Goal: Task Accomplishment & Management: Use online tool/utility

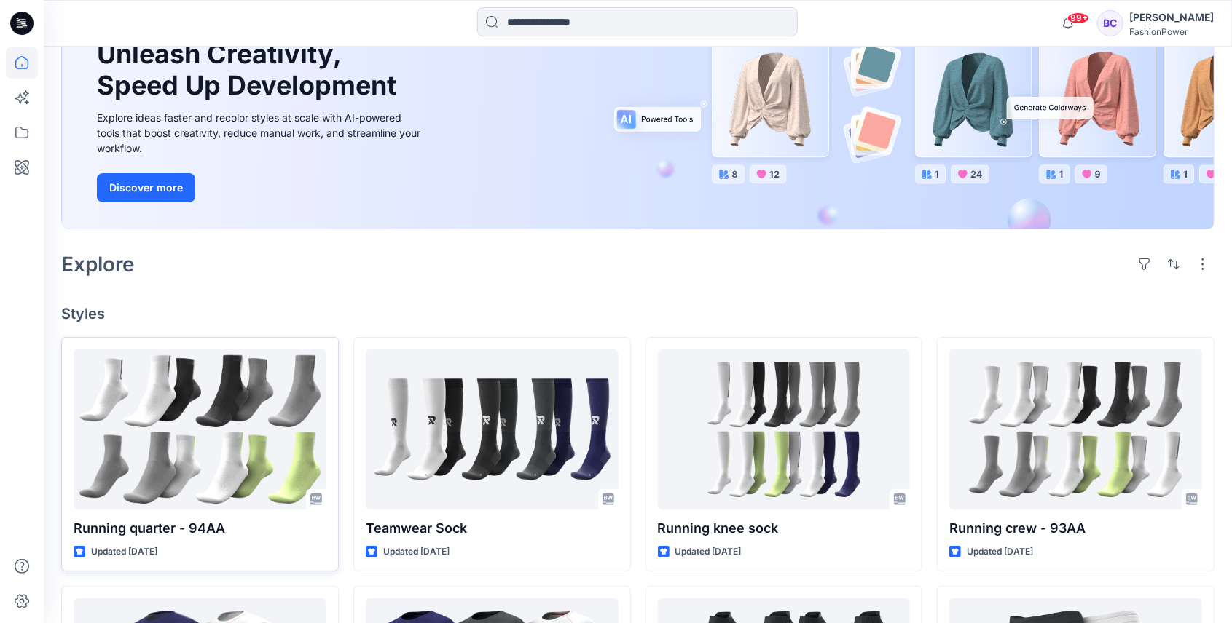
scroll to position [291, 0]
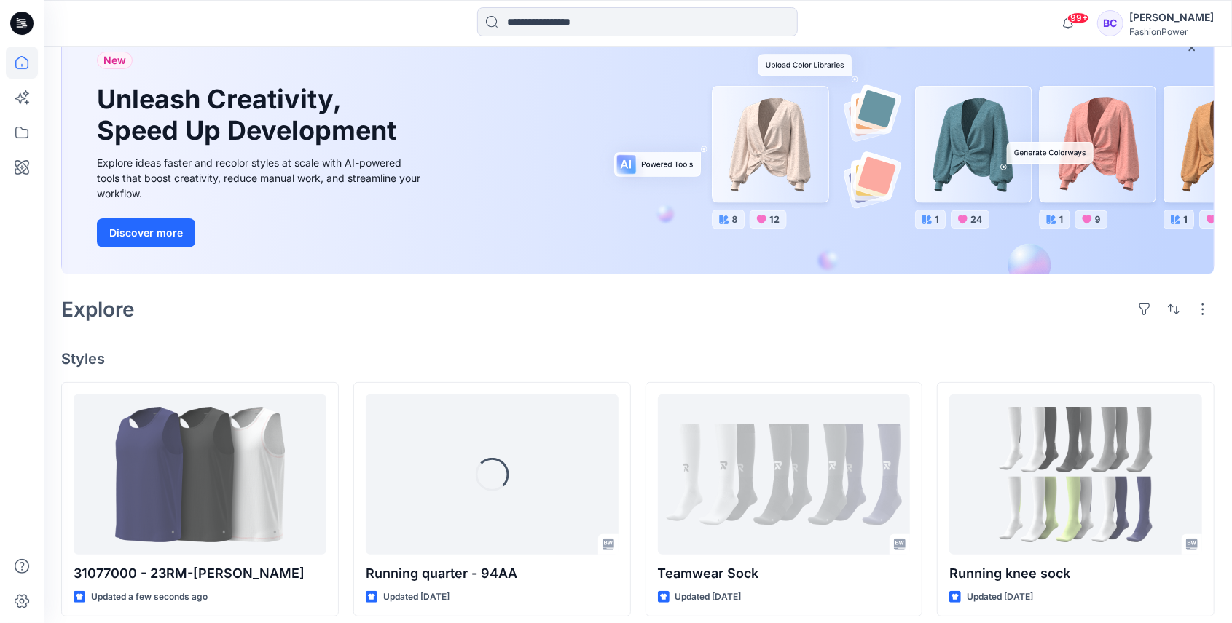
scroll to position [291, 0]
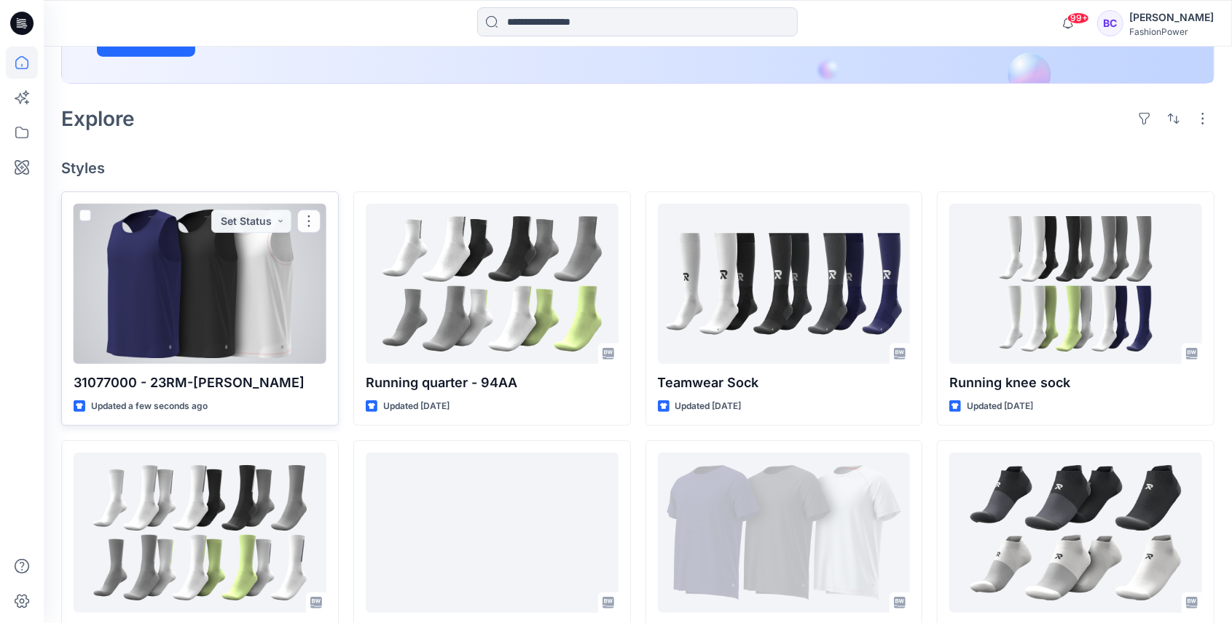
click at [234, 267] on div at bounding box center [200, 284] width 253 height 160
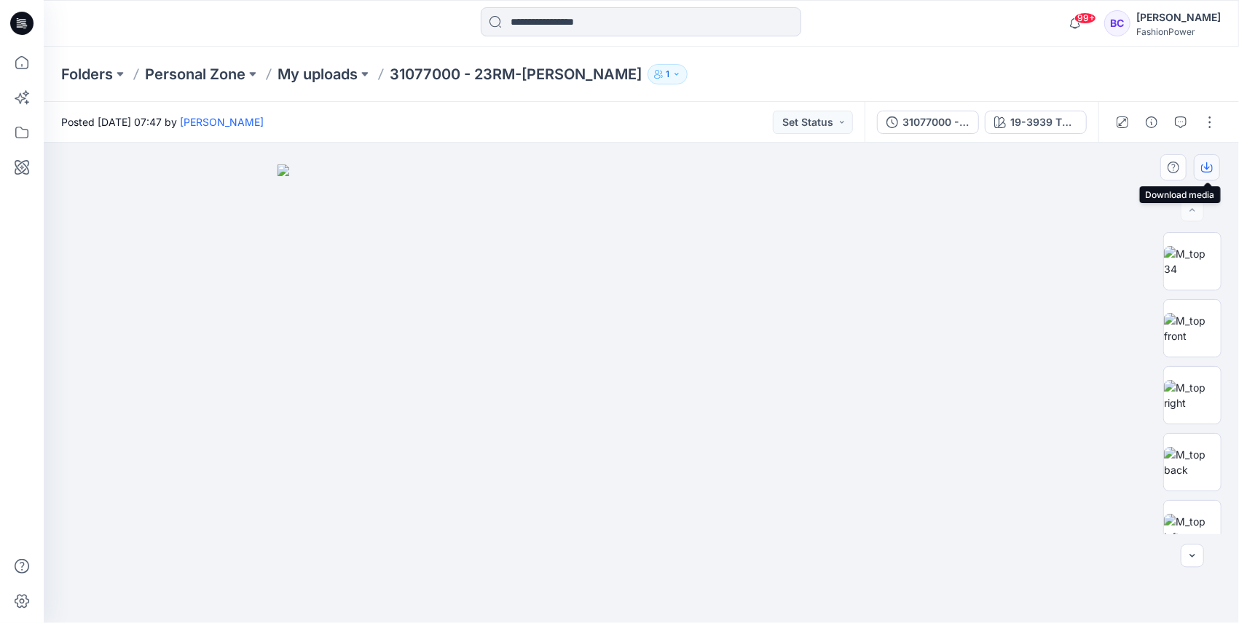
click at [1214, 169] on button "button" at bounding box center [1207, 167] width 26 height 26
click at [1021, 121] on div "19-3939 TPG Blue Print" at bounding box center [1043, 122] width 67 height 16
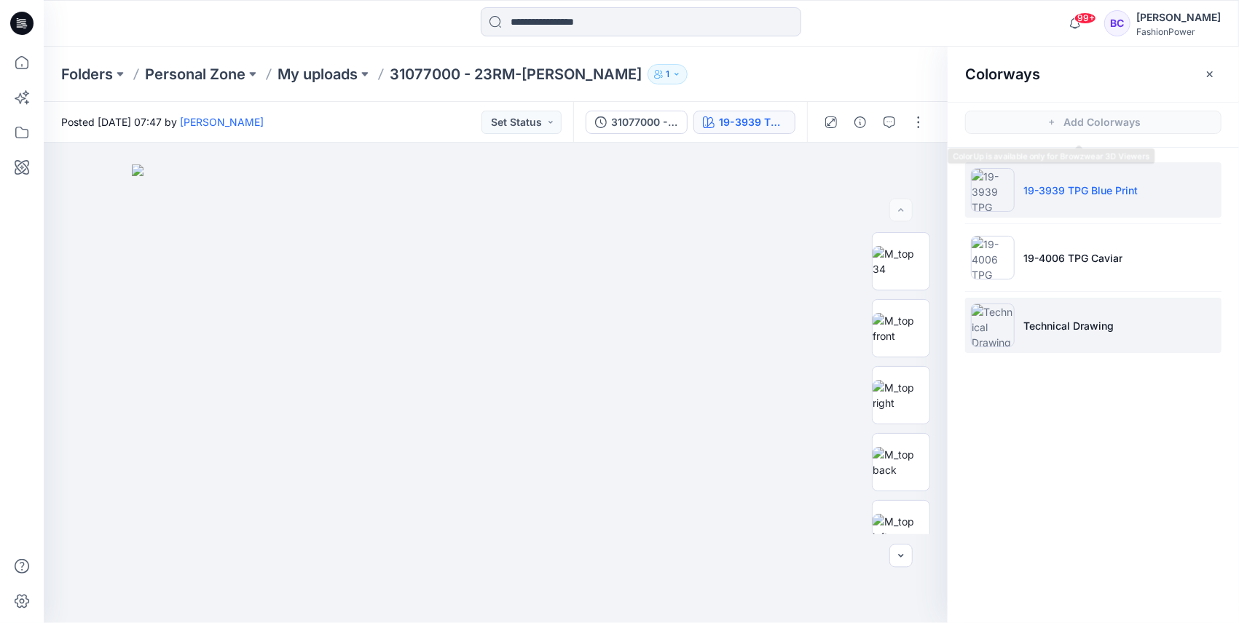
click at [1074, 326] on p "Technical Drawing" at bounding box center [1068, 325] width 90 height 15
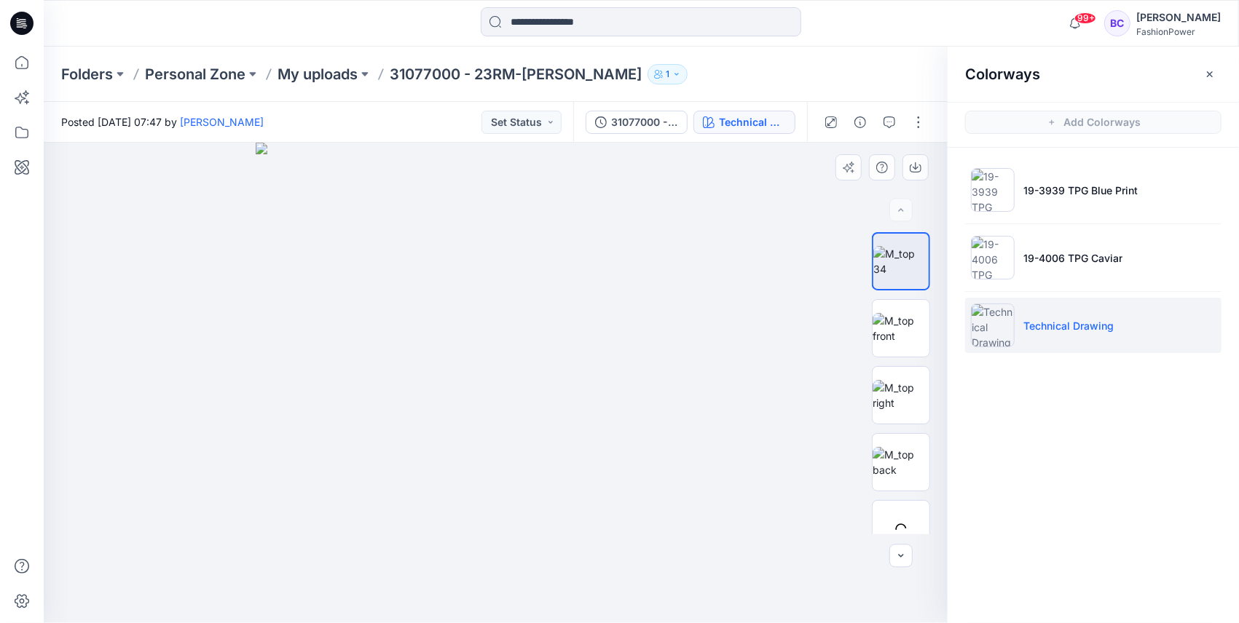
click at [655, 280] on img at bounding box center [496, 383] width 481 height 481
click at [913, 163] on icon "button" at bounding box center [916, 168] width 12 height 12
click at [909, 403] on img at bounding box center [901, 395] width 57 height 31
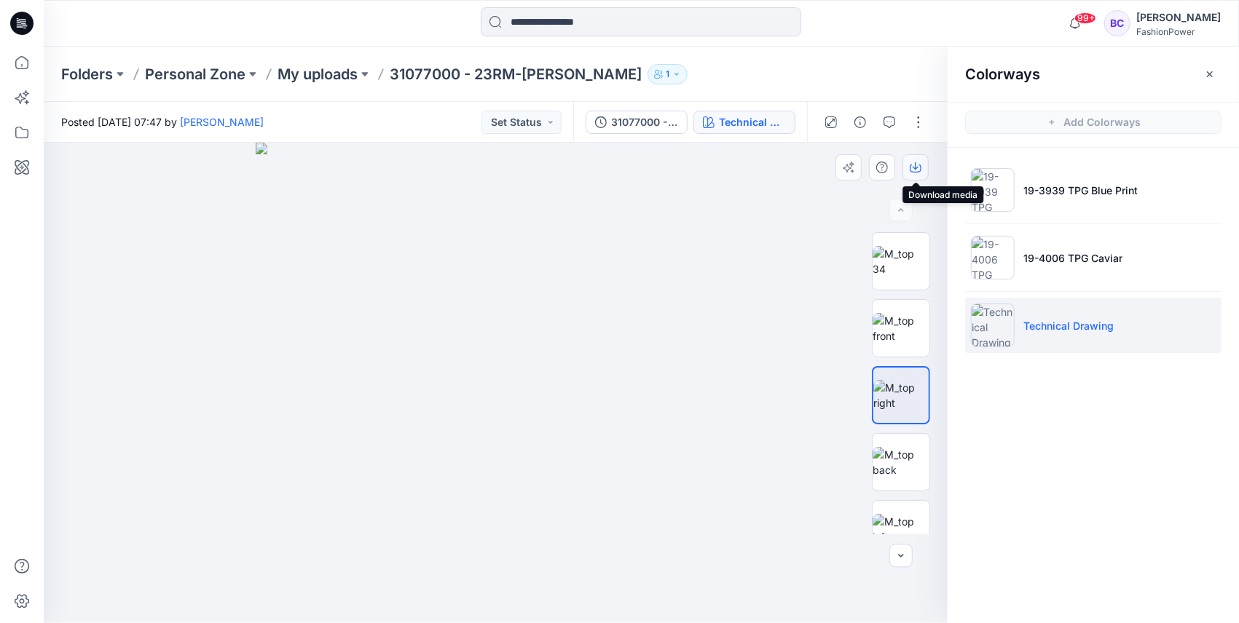
click at [918, 163] on icon "button" at bounding box center [916, 168] width 12 height 12
click at [889, 521] on img at bounding box center [901, 529] width 57 height 31
click at [909, 166] on button "button" at bounding box center [915, 167] width 26 height 26
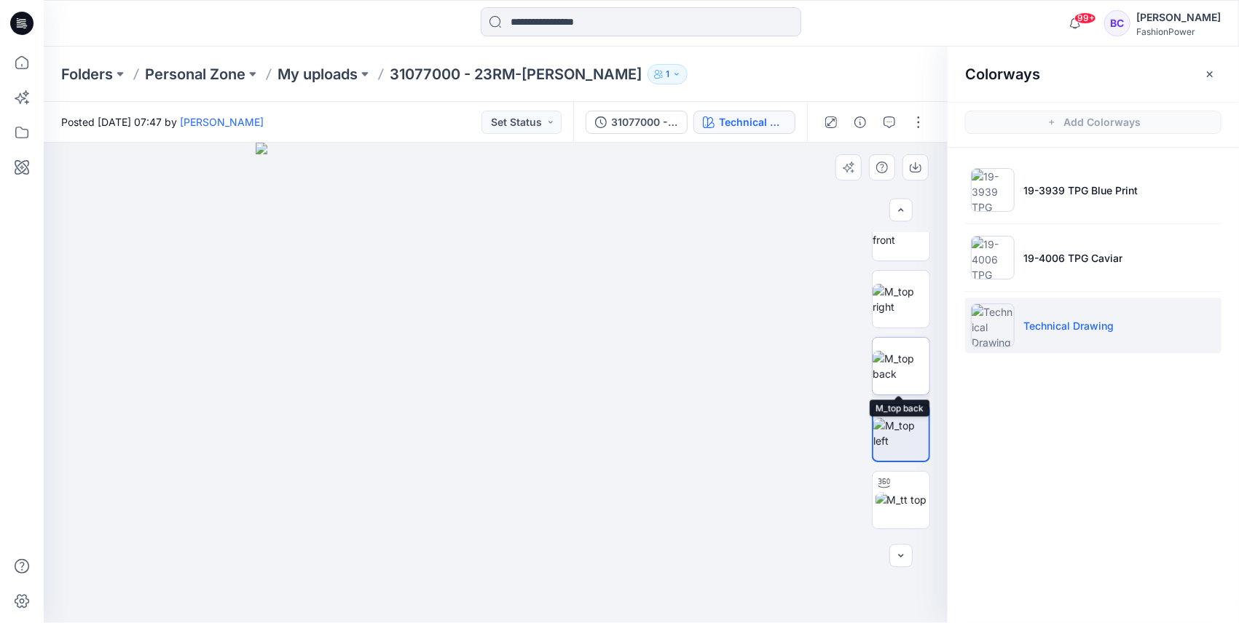
scroll to position [97, 0]
drag, startPoint x: 916, startPoint y: 386, endPoint x: 910, endPoint y: 360, distance: 26.9
click at [916, 381] on img at bounding box center [901, 365] width 57 height 31
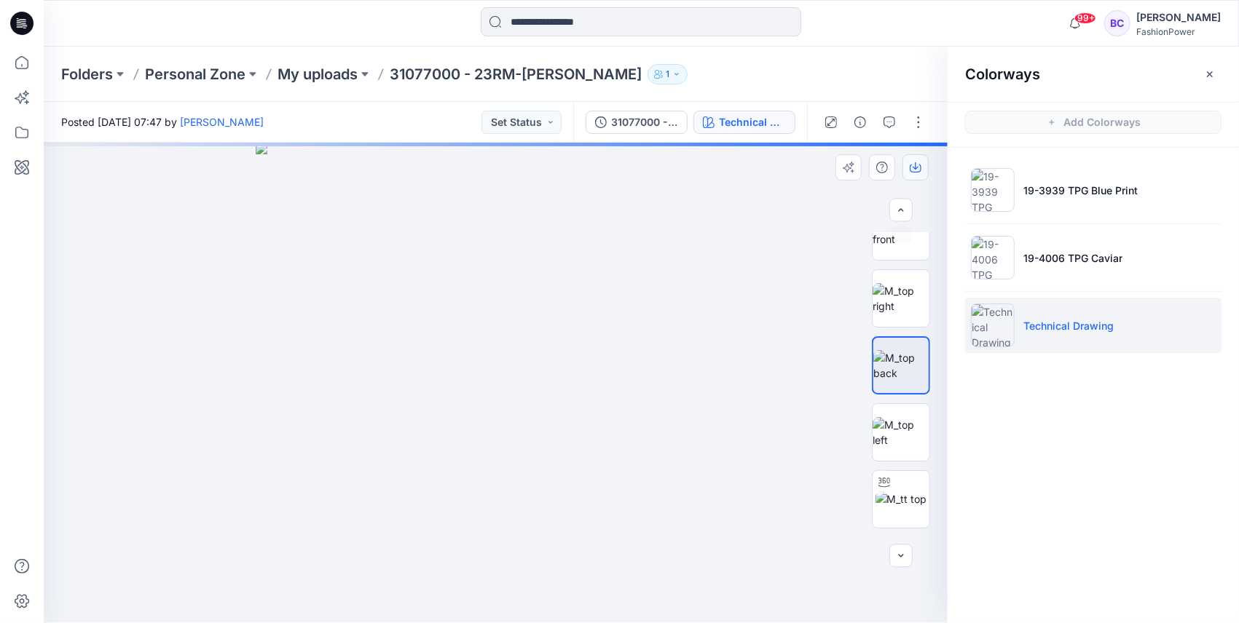
click at [918, 159] on button "button" at bounding box center [915, 167] width 26 height 26
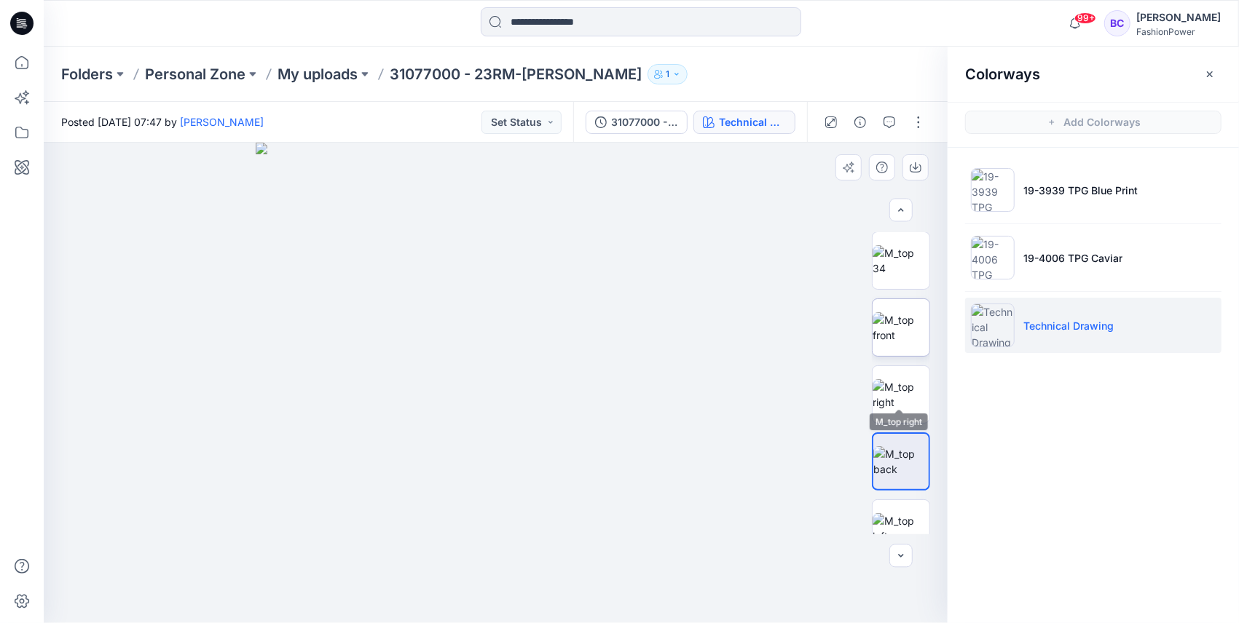
scroll to position [0, 0]
drag, startPoint x: 905, startPoint y: 258, endPoint x: 904, endPoint y: 238, distance: 19.7
click at [905, 258] on img at bounding box center [901, 261] width 57 height 31
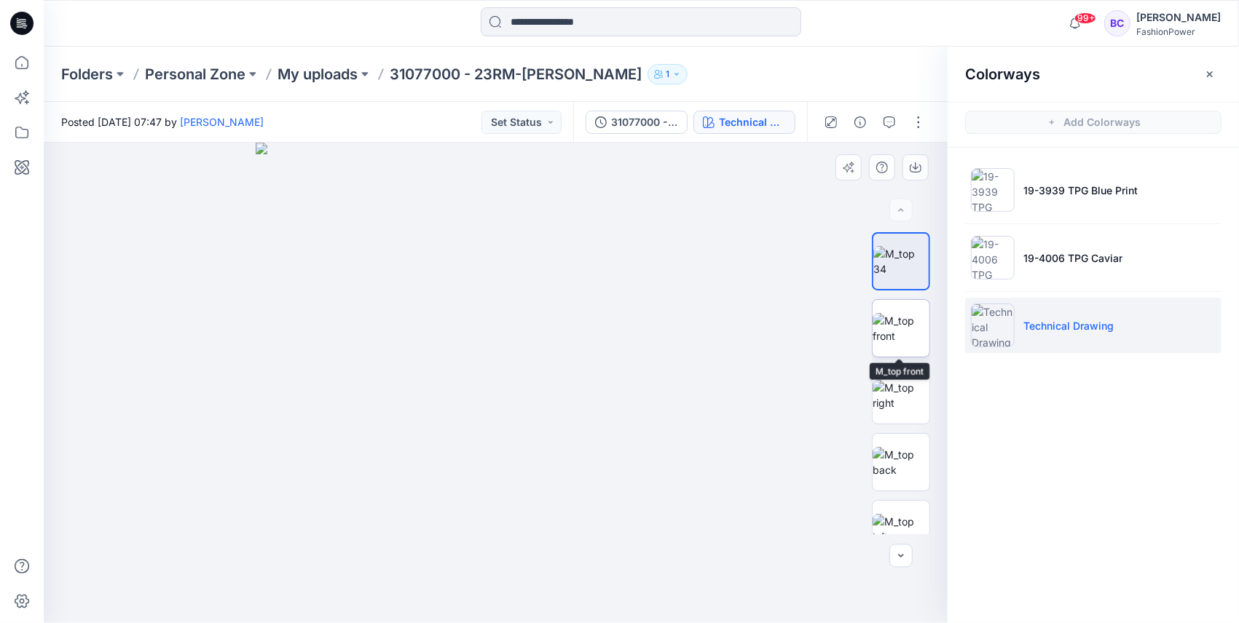
click at [891, 327] on img at bounding box center [901, 328] width 57 height 31
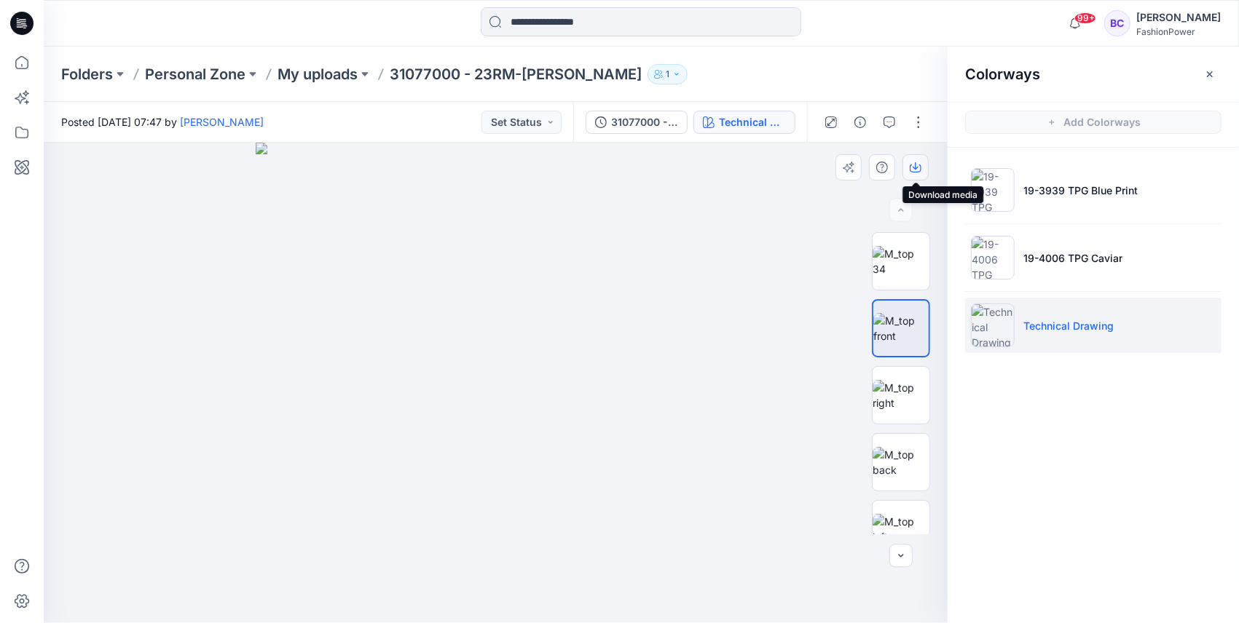
click at [918, 175] on button "button" at bounding box center [915, 167] width 26 height 26
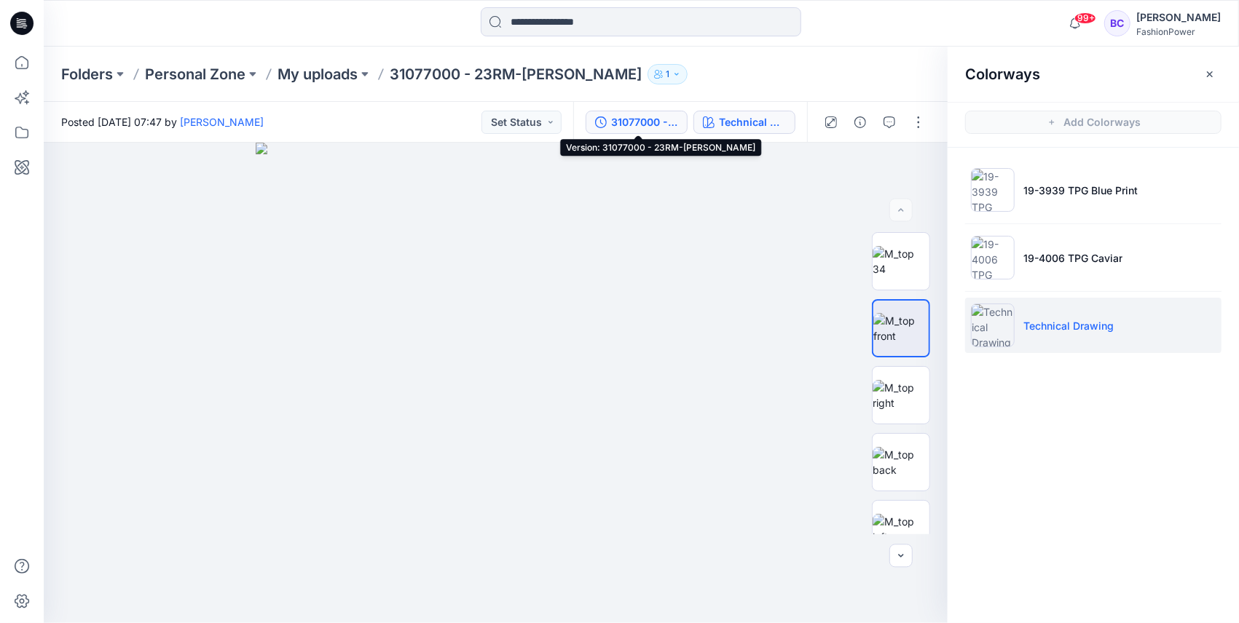
click at [619, 119] on div "31077000 - 23RM-Robbie" at bounding box center [644, 122] width 67 height 16
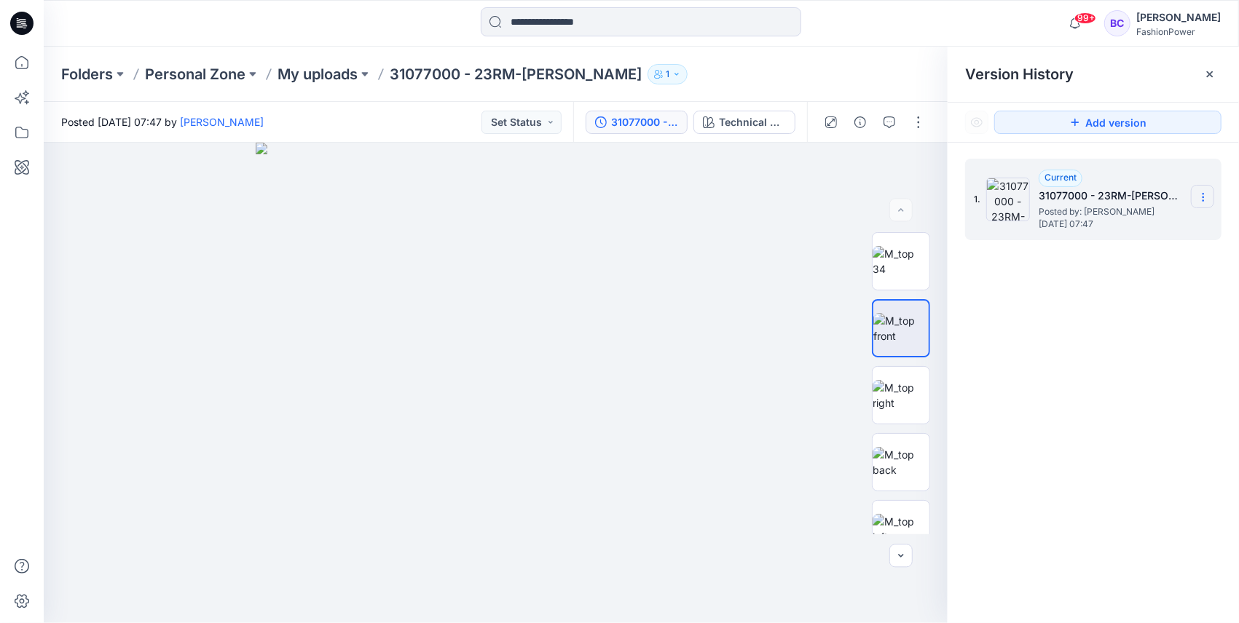
click at [1205, 195] on icon at bounding box center [1203, 198] width 12 height 12
click at [1186, 223] on div "Duplicate Version" at bounding box center [1125, 225] width 169 height 29
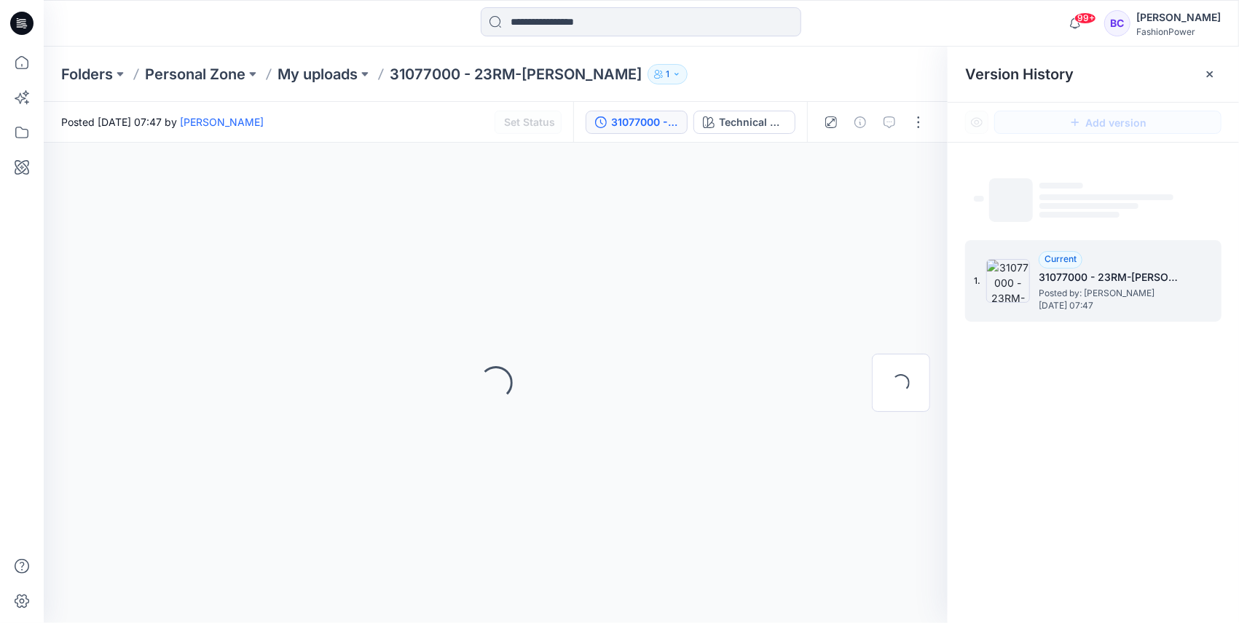
drag, startPoint x: 1167, startPoint y: 305, endPoint x: 1181, endPoint y: 291, distance: 19.1
click at [1169, 303] on span "Monday, September 22, 2025 07:47" at bounding box center [1112, 306] width 146 height 10
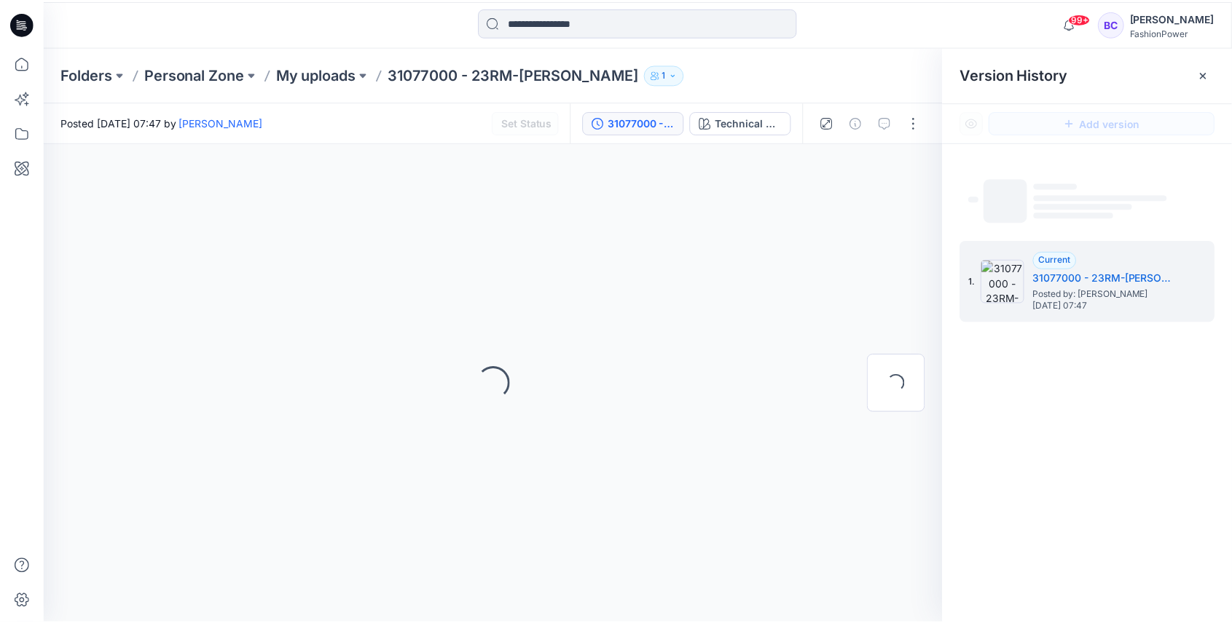
scroll to position [150, 0]
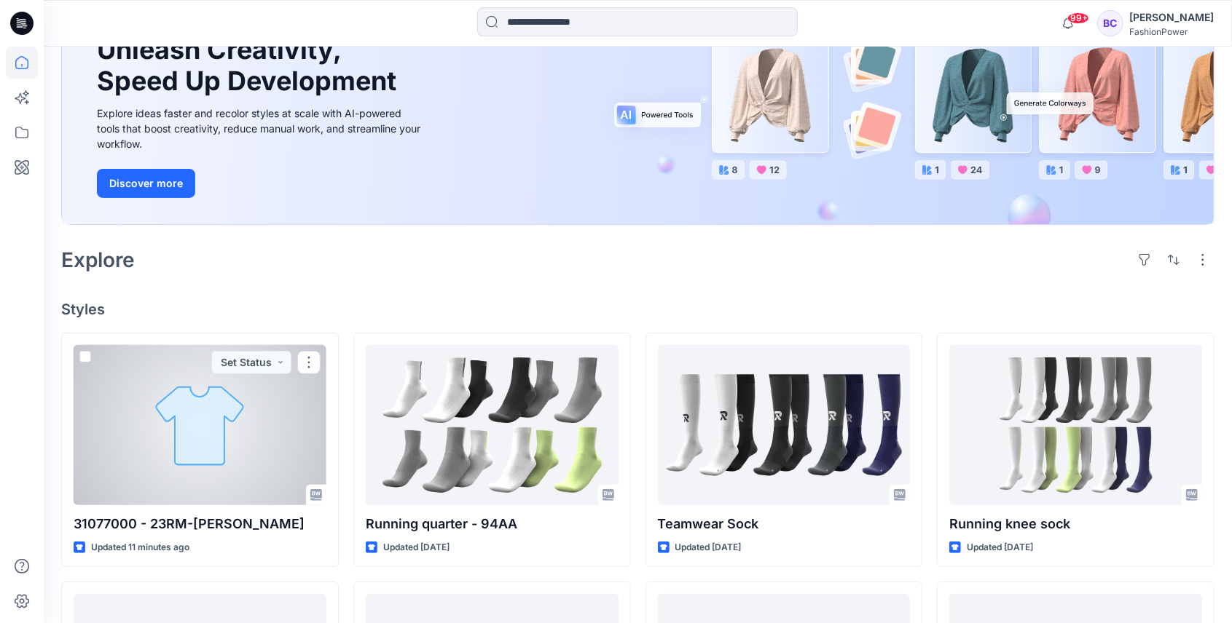
click at [192, 418] on div at bounding box center [200, 425] width 253 height 160
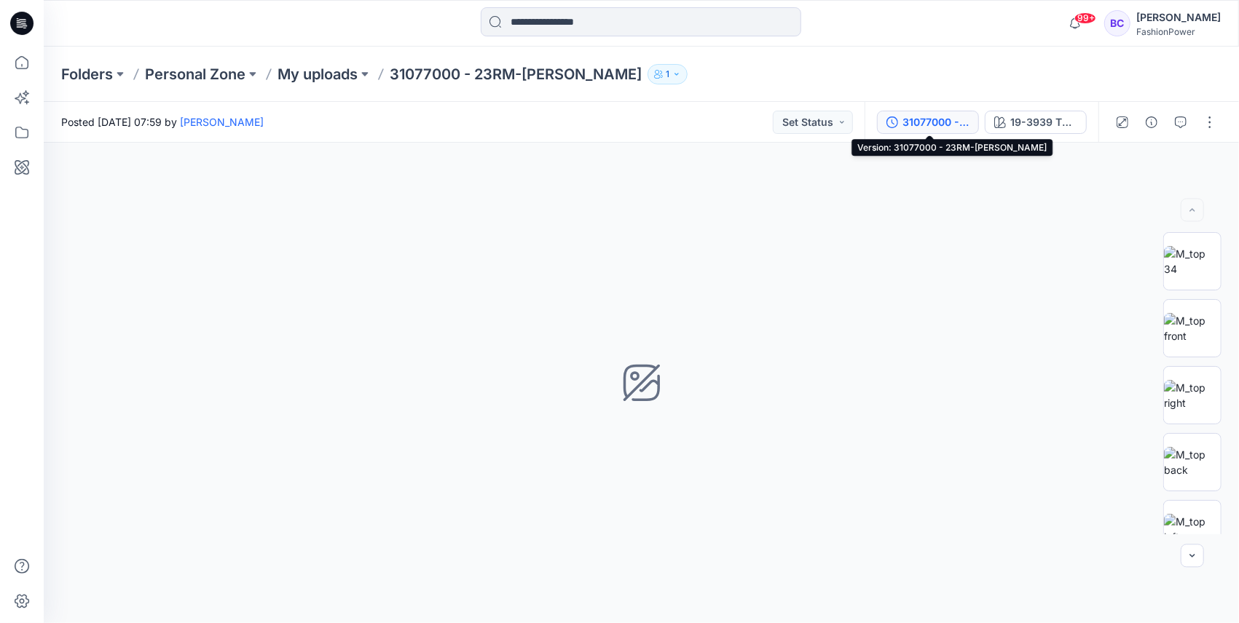
click at [934, 115] on div "31077000 - 23RM-Robbie" at bounding box center [935, 122] width 67 height 16
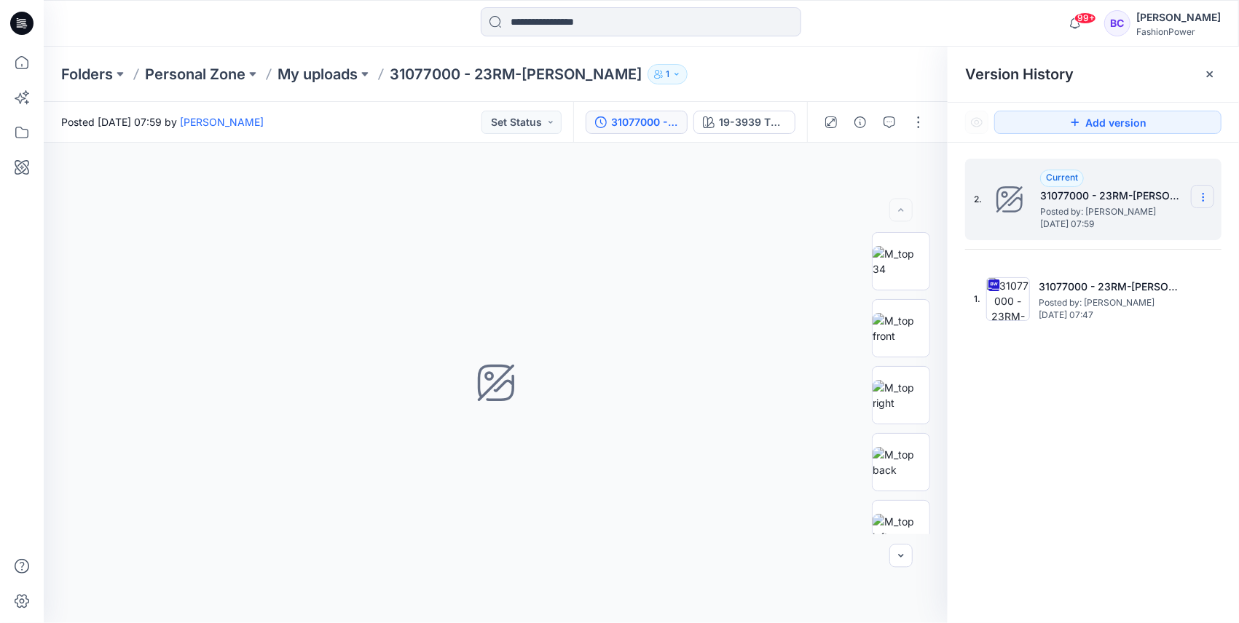
click at [1194, 202] on section at bounding box center [1202, 196] width 23 height 23
click at [1128, 288] on span "Delete Version" at bounding box center [1102, 290] width 68 height 17
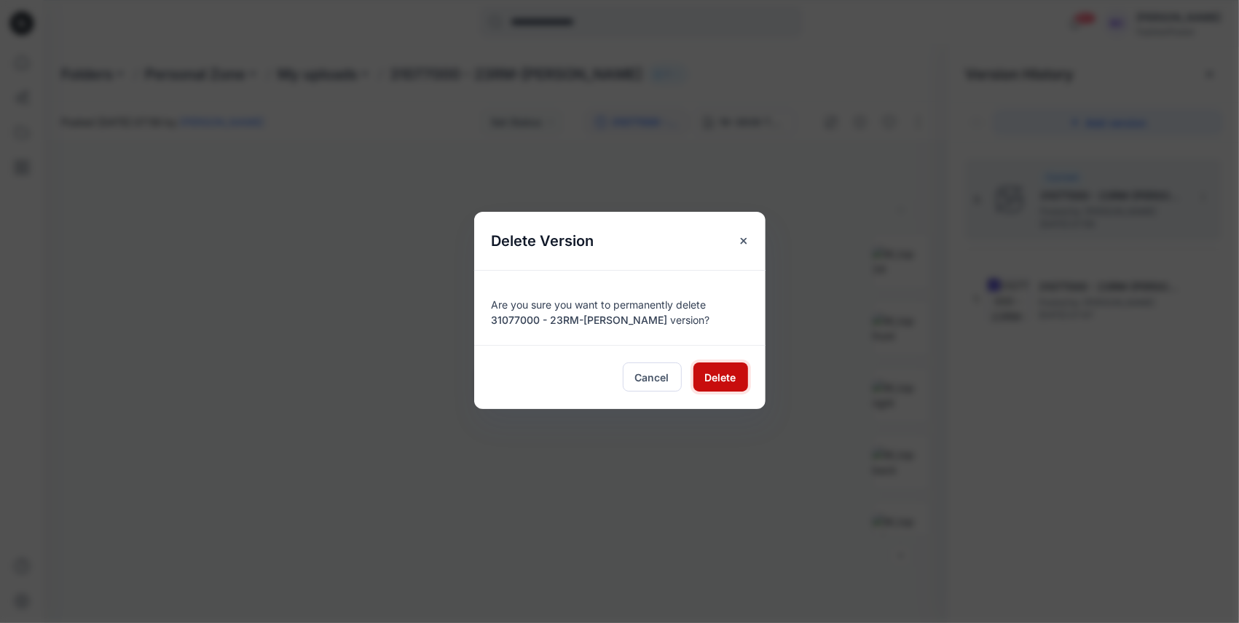
click at [741, 376] on button "Delete" at bounding box center [720, 377] width 55 height 29
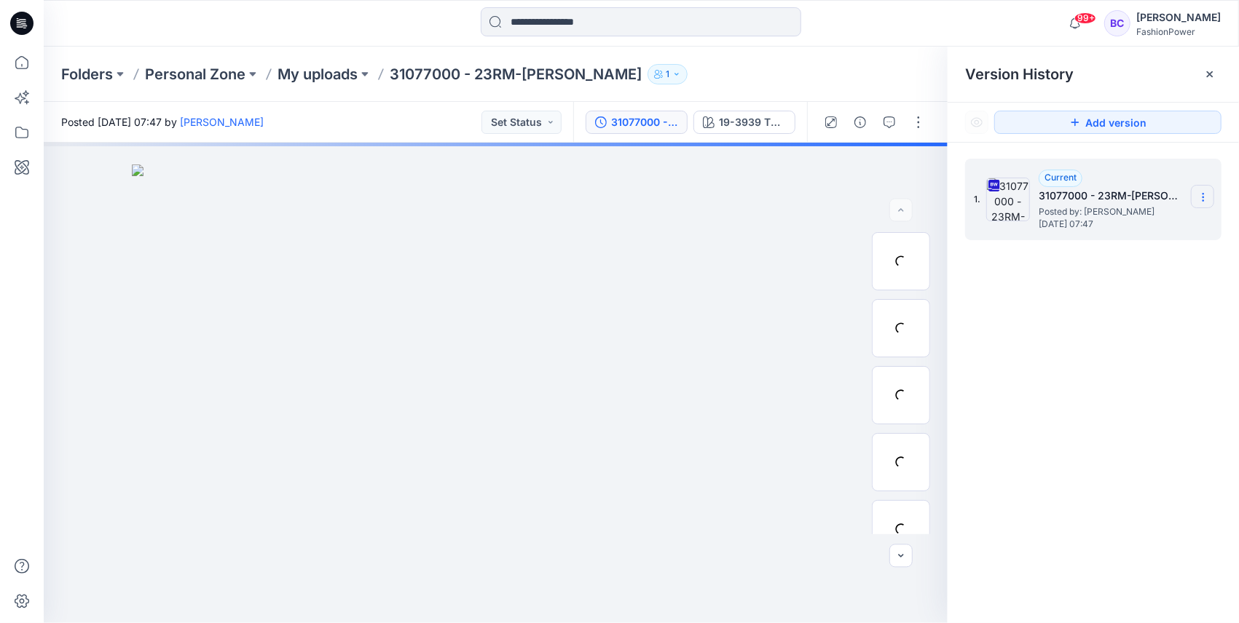
click at [1201, 197] on icon at bounding box center [1203, 198] width 12 height 12
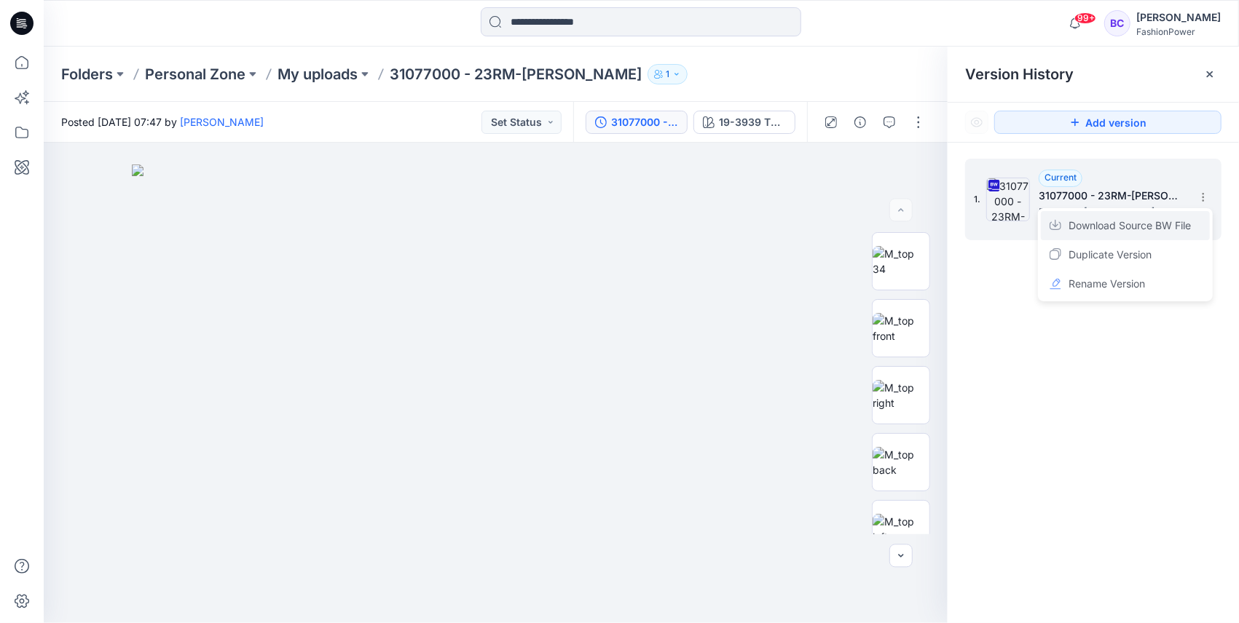
click at [1170, 230] on span "Download Source BW File" at bounding box center [1129, 225] width 122 height 17
click at [26, 57] on icon at bounding box center [22, 63] width 32 height 32
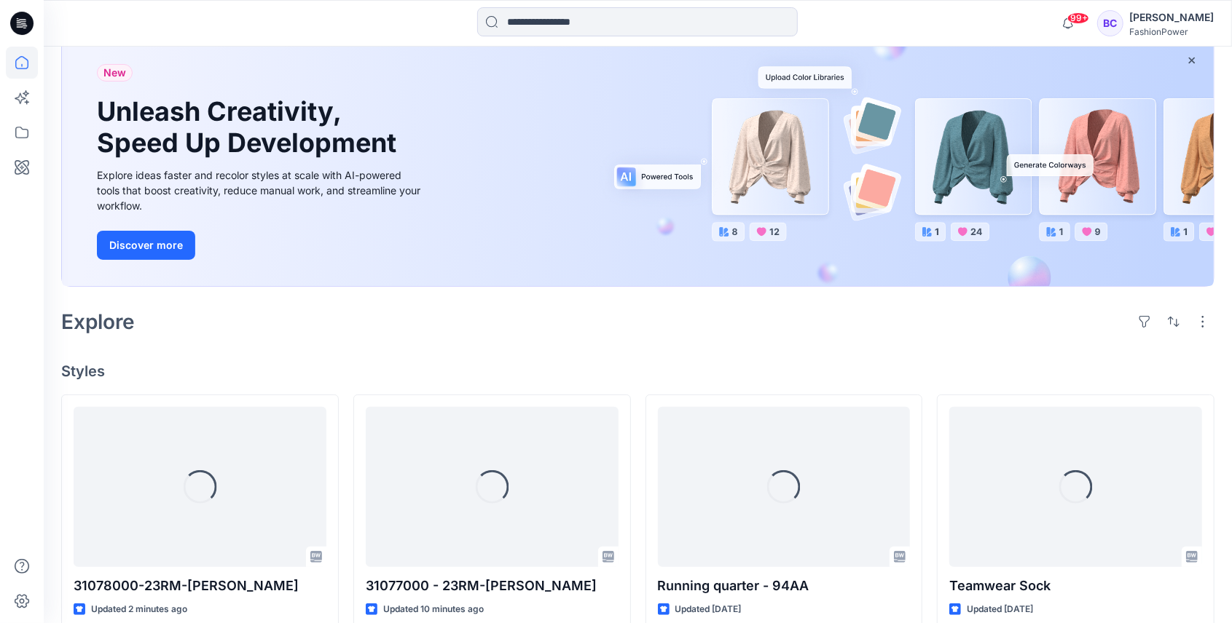
scroll to position [194, 0]
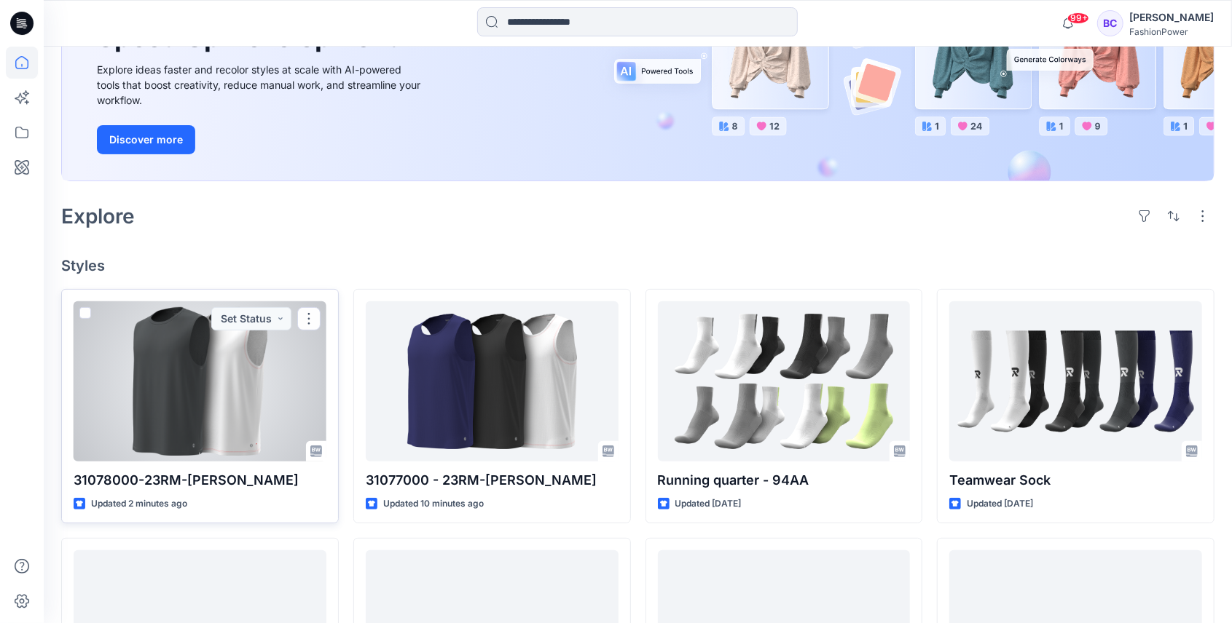
click at [247, 401] on div at bounding box center [200, 382] width 253 height 160
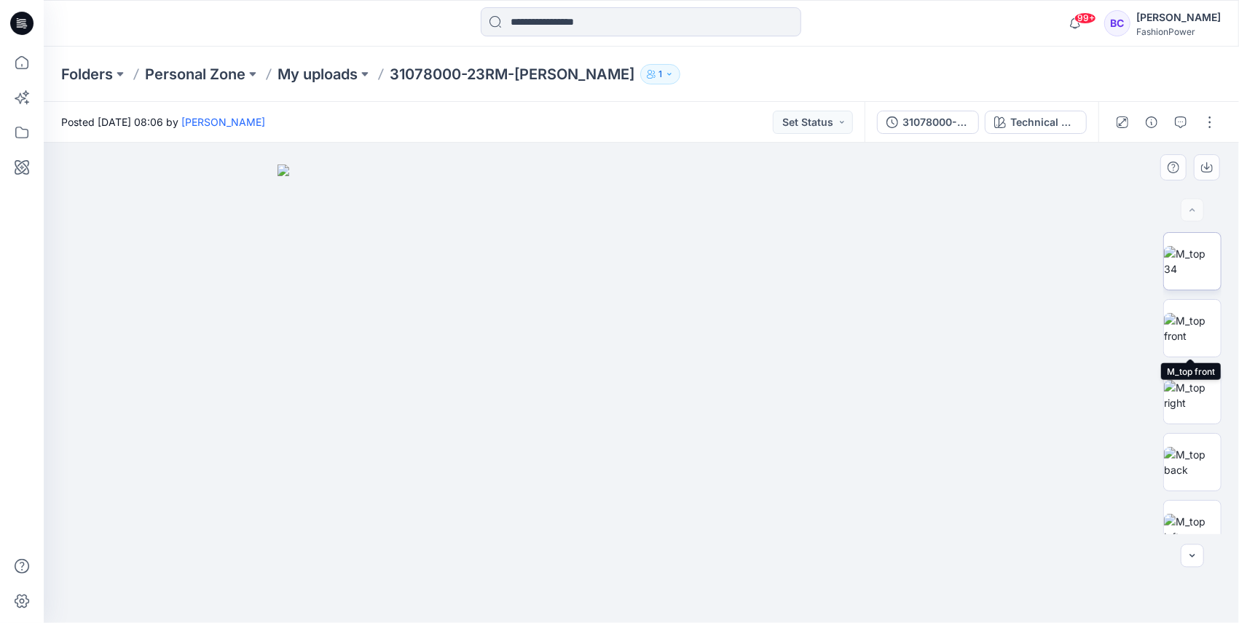
drag, startPoint x: 1214, startPoint y: 304, endPoint x: 1190, endPoint y: 256, distance: 53.1
click at [1191, 252] on img at bounding box center [1192, 261] width 57 height 31
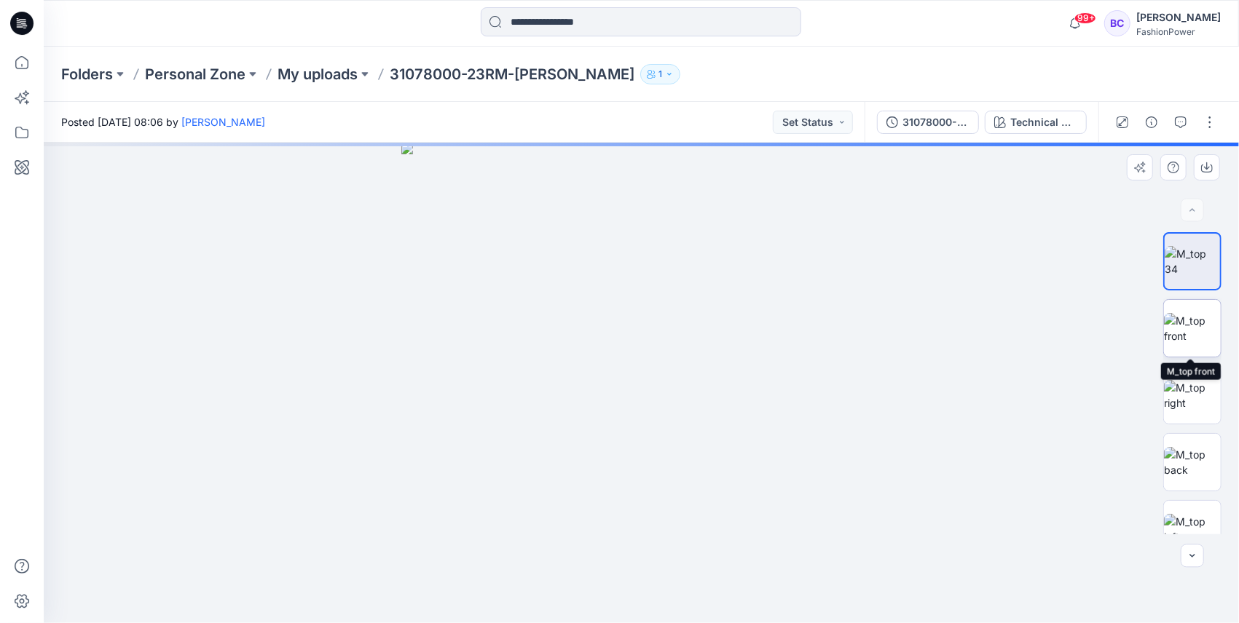
click at [1190, 313] on img at bounding box center [1192, 328] width 57 height 31
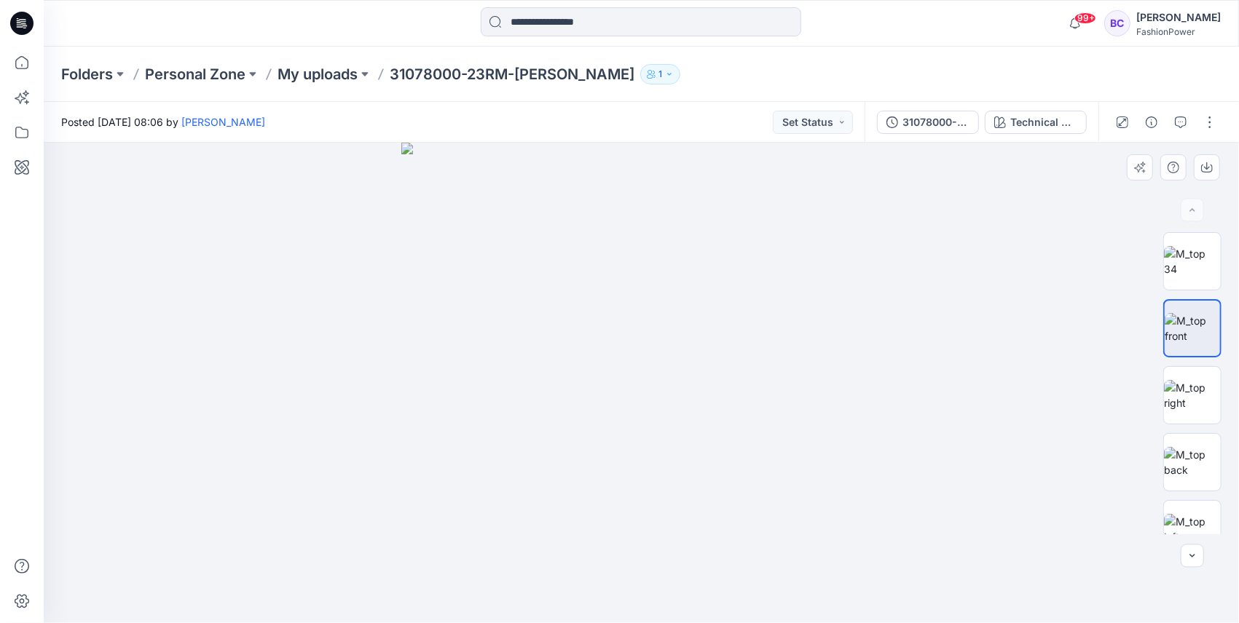
click at [633, 331] on img at bounding box center [641, 383] width 481 height 481
click at [1219, 169] on button "button" at bounding box center [1207, 167] width 26 height 26
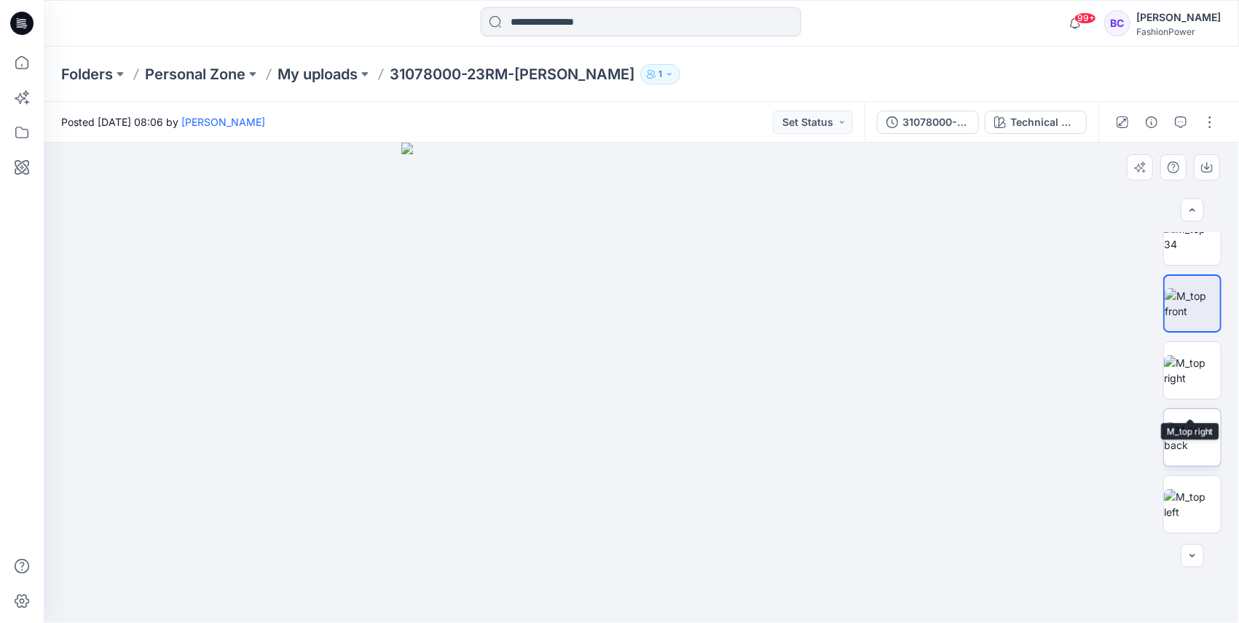
scroll to position [48, 0]
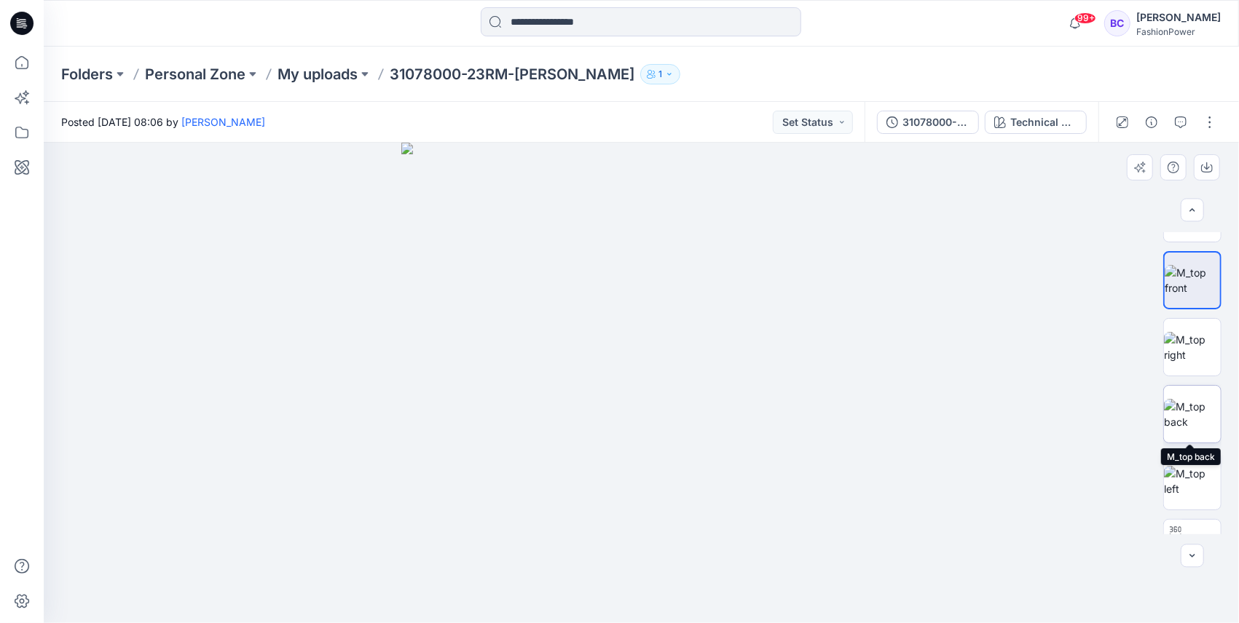
click at [1183, 430] on img at bounding box center [1192, 414] width 57 height 31
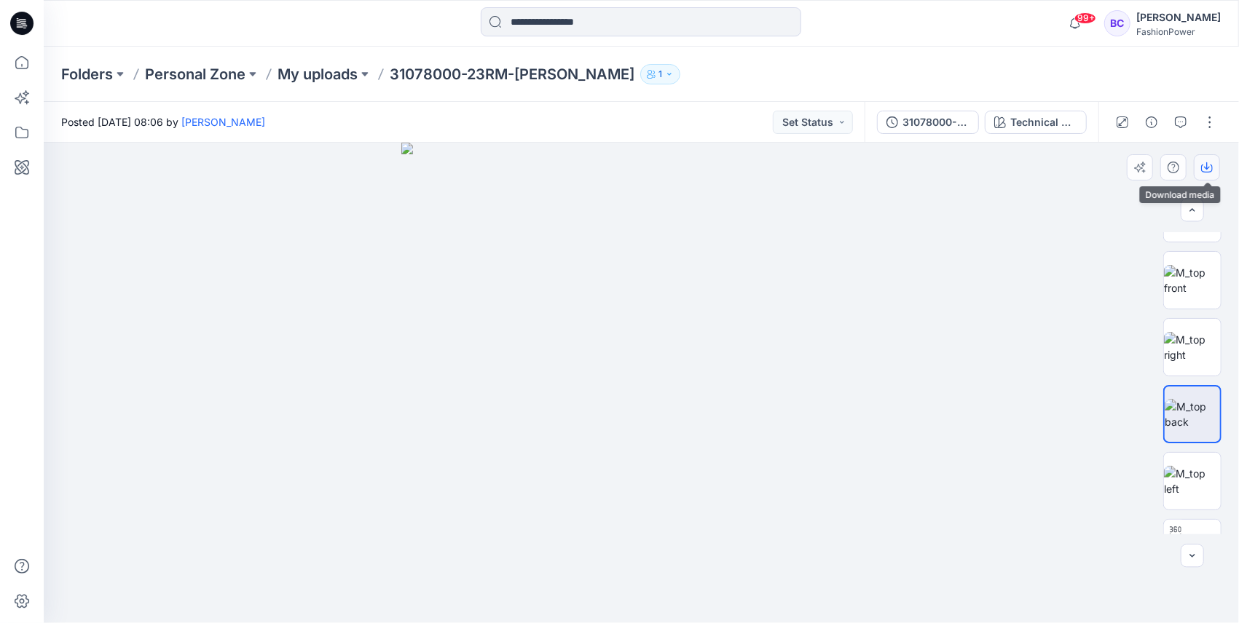
click at [1205, 168] on icon "button" at bounding box center [1207, 165] width 6 height 7
click at [1213, 265] on img at bounding box center [1192, 280] width 57 height 31
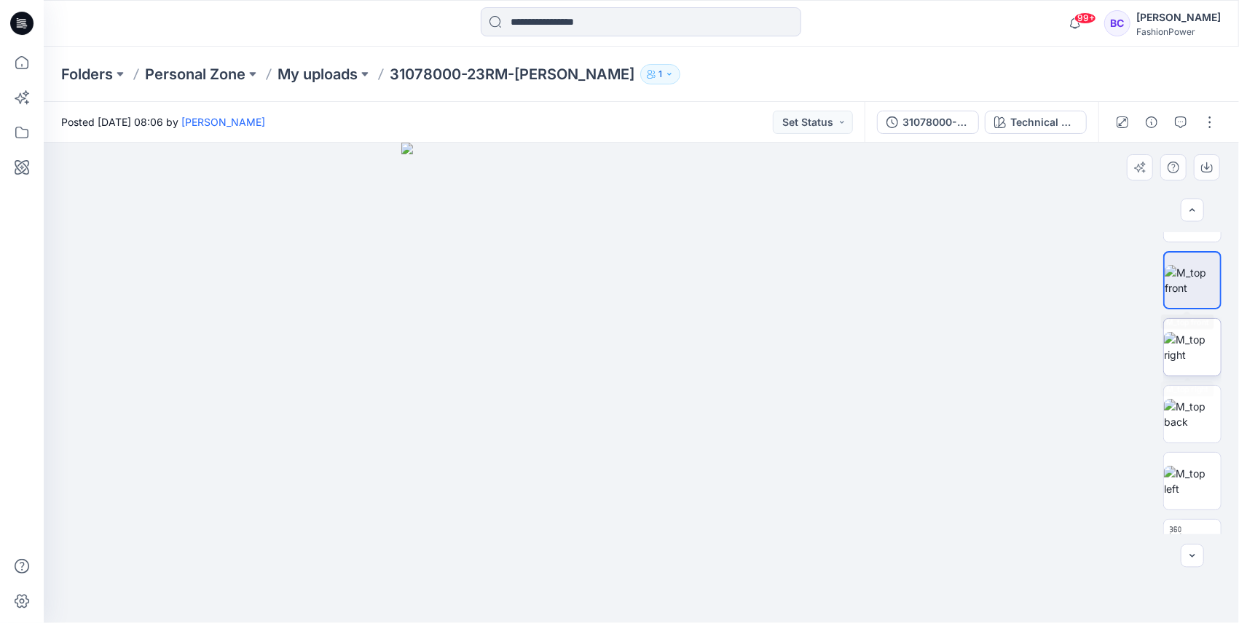
click at [1194, 354] on img at bounding box center [1192, 347] width 57 height 31
click at [1204, 165] on icon "button" at bounding box center [1207, 168] width 12 height 12
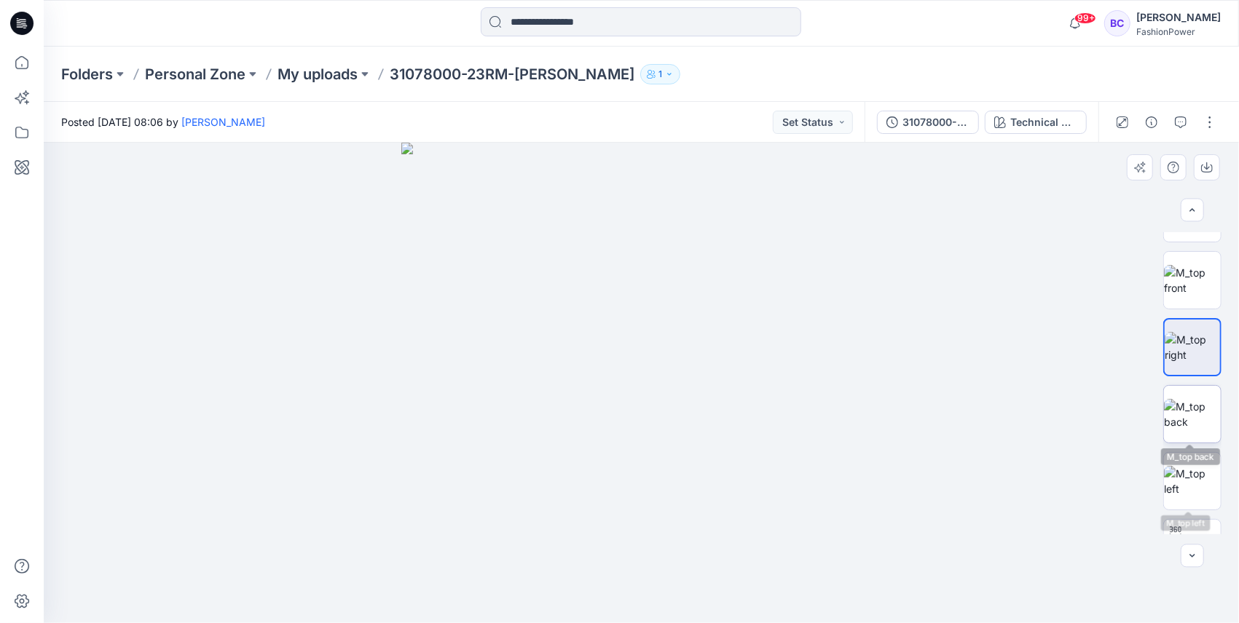
click at [1195, 411] on img at bounding box center [1192, 414] width 57 height 31
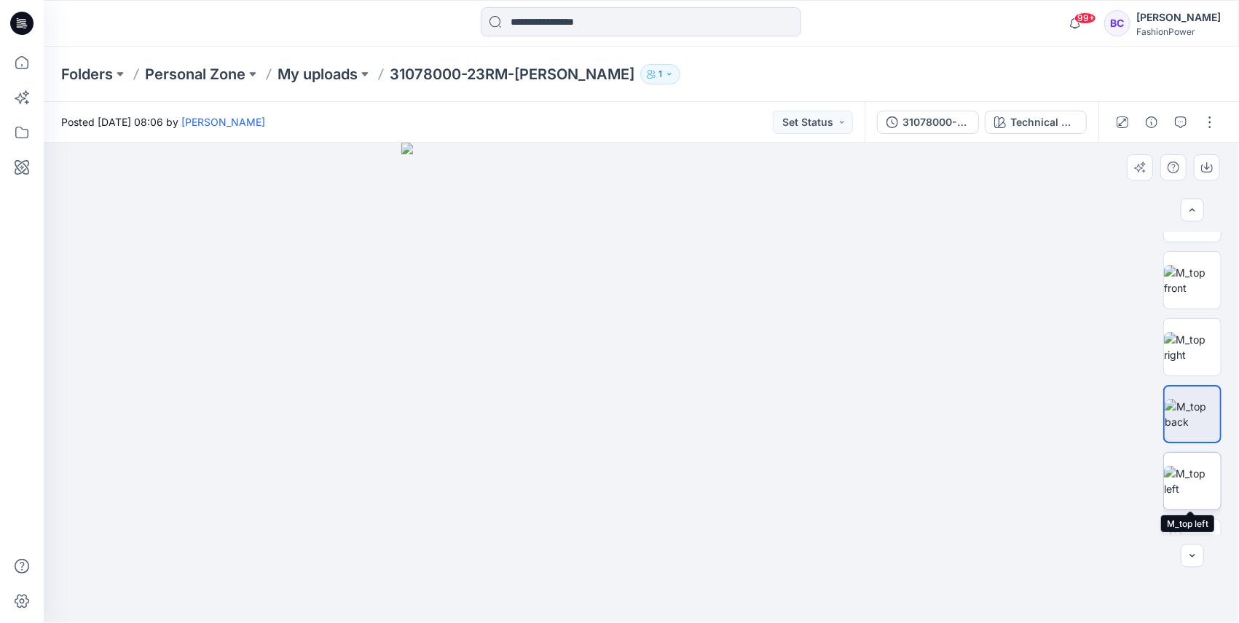
click at [1190, 475] on img at bounding box center [1192, 481] width 57 height 31
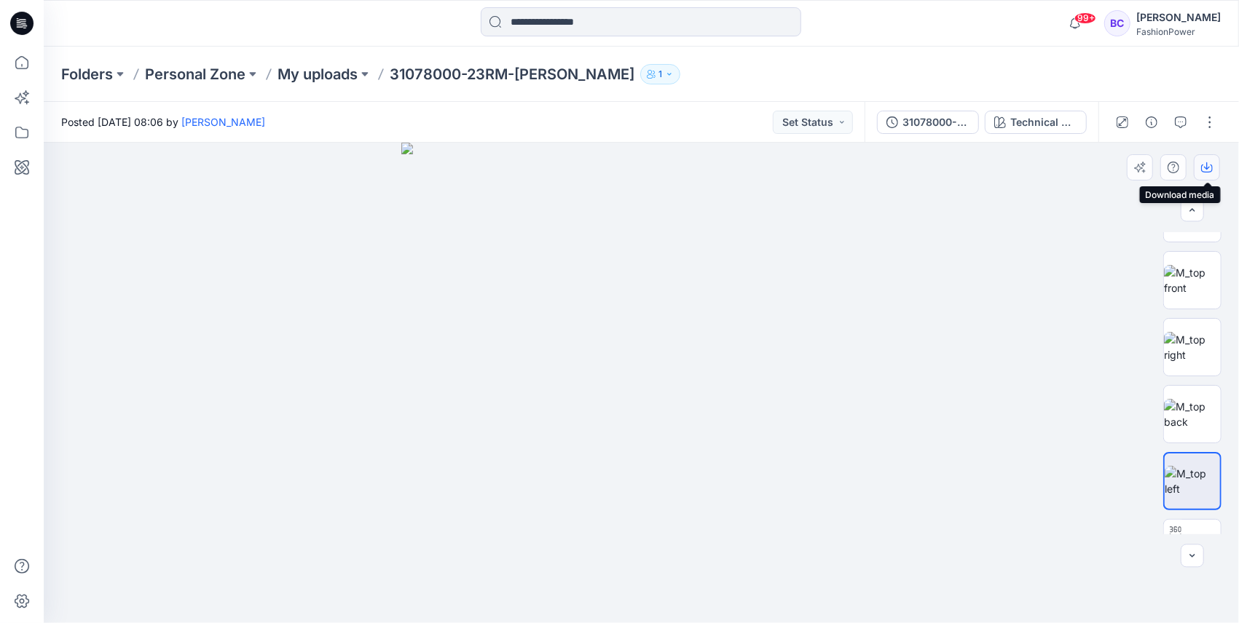
click at [1202, 172] on icon "button" at bounding box center [1207, 168] width 12 height 12
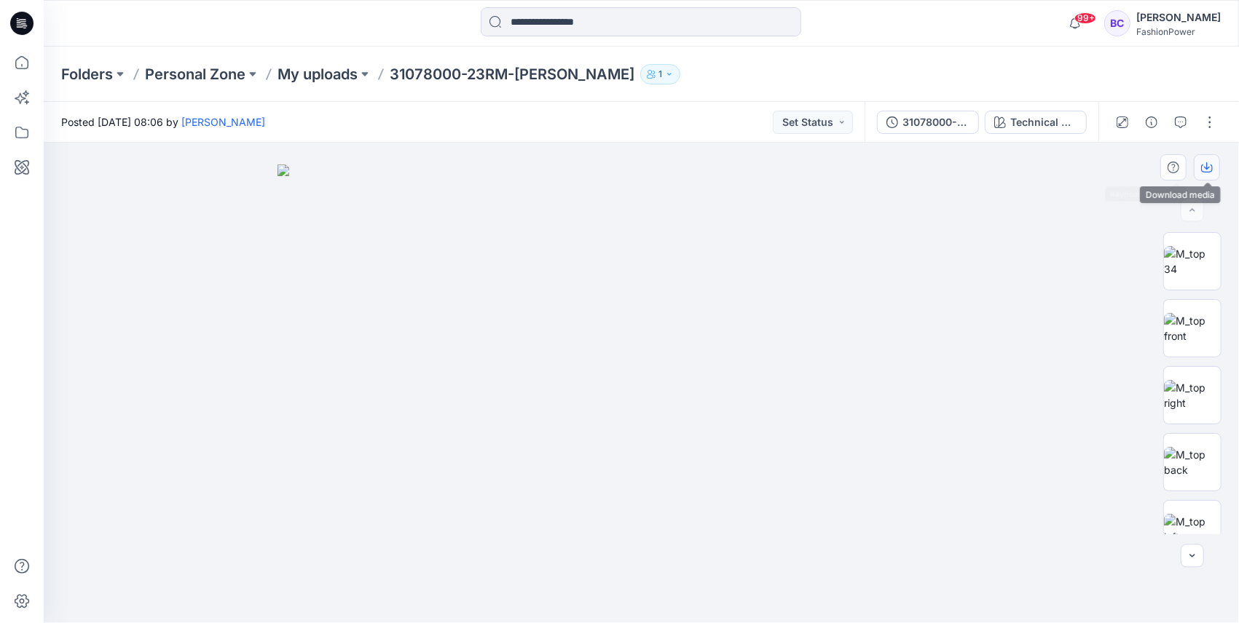
click at [1204, 165] on icon "button" at bounding box center [1207, 168] width 12 height 12
click at [755, 205] on img at bounding box center [641, 394] width 728 height 459
click at [1045, 117] on div "Technical Drawing" at bounding box center [1043, 122] width 67 height 16
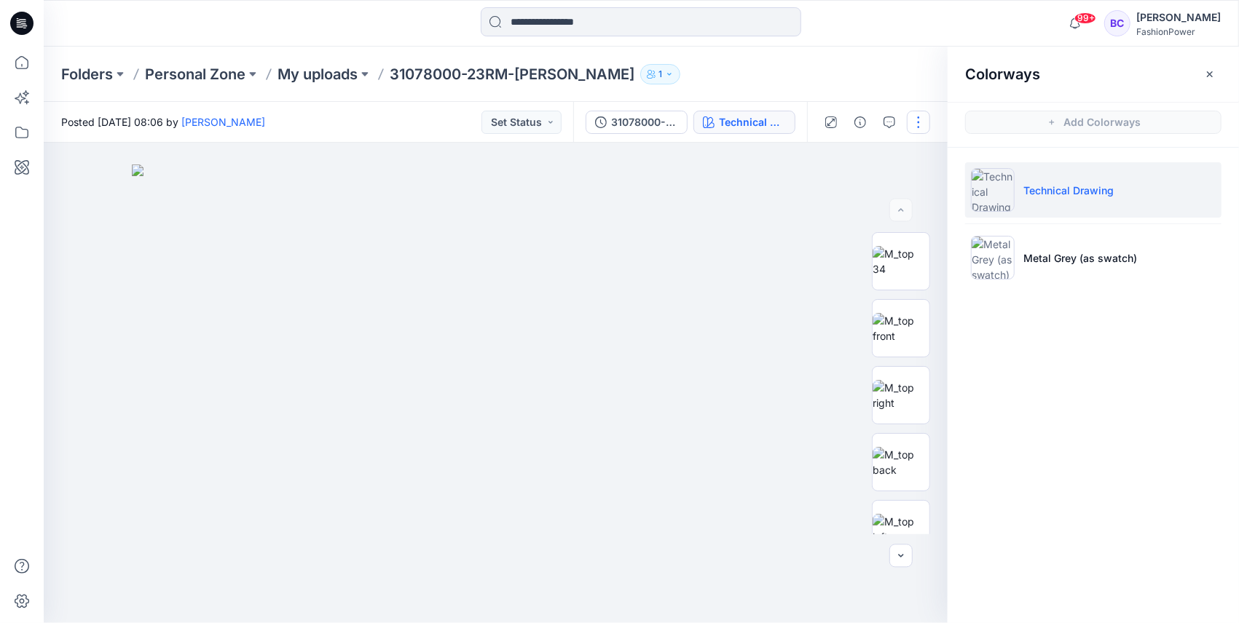
click at [917, 117] on button "button" at bounding box center [918, 122] width 23 height 23
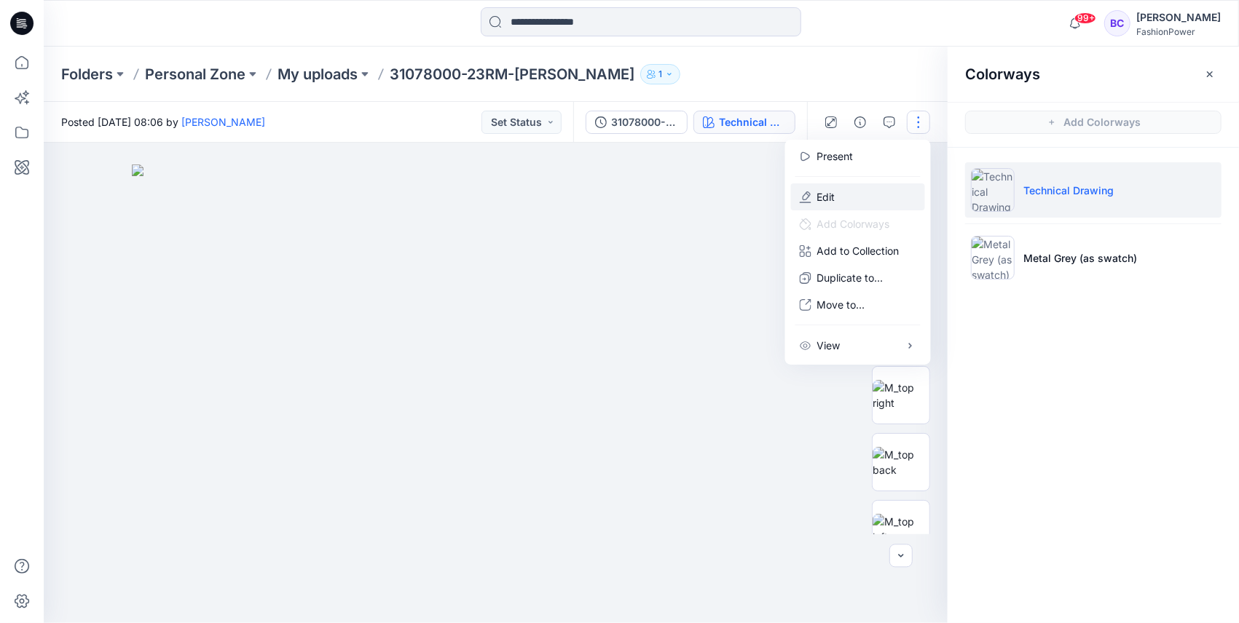
click at [862, 199] on button "Edit" at bounding box center [858, 197] width 134 height 27
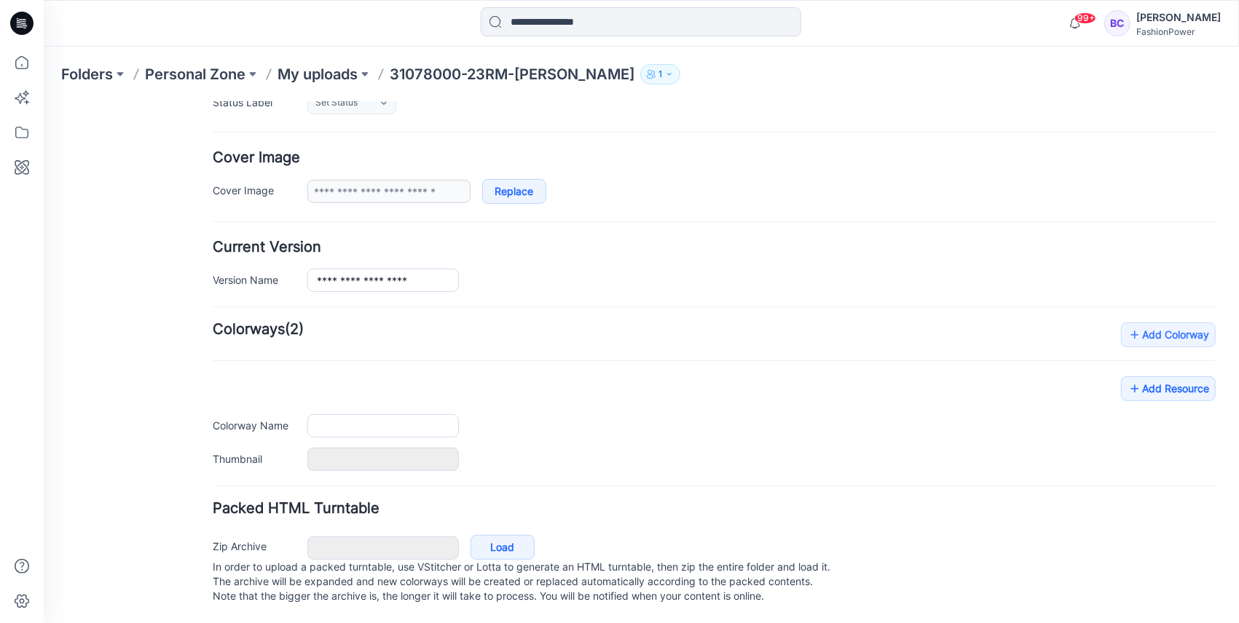
type input "**********"
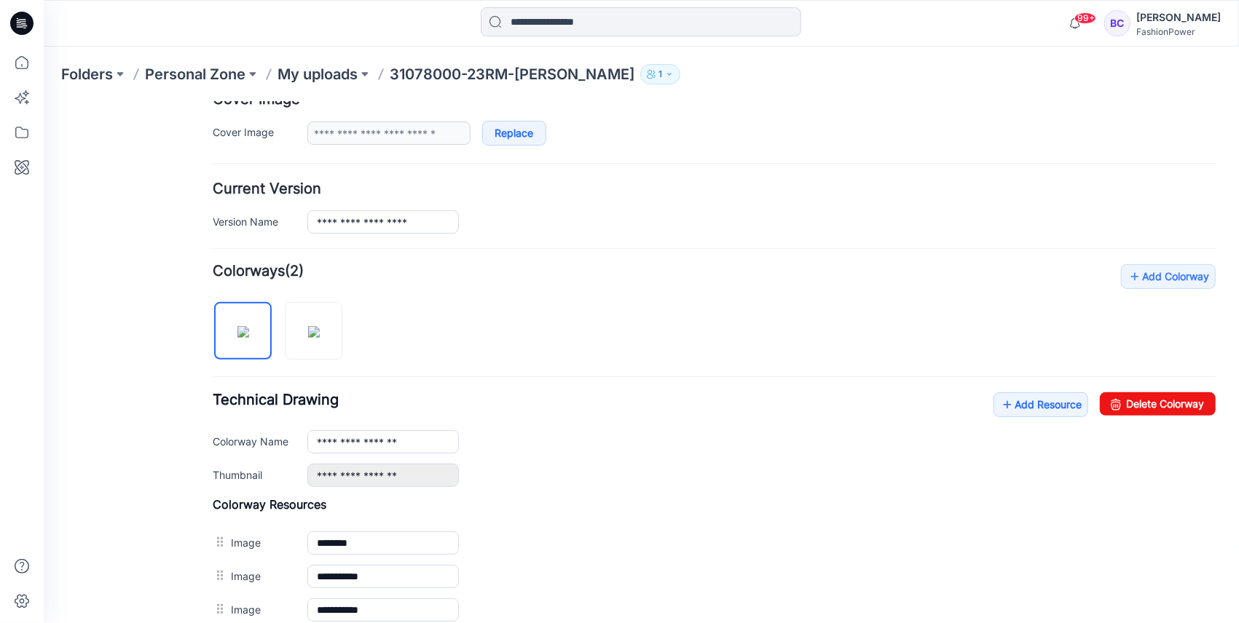
scroll to position [438, 0]
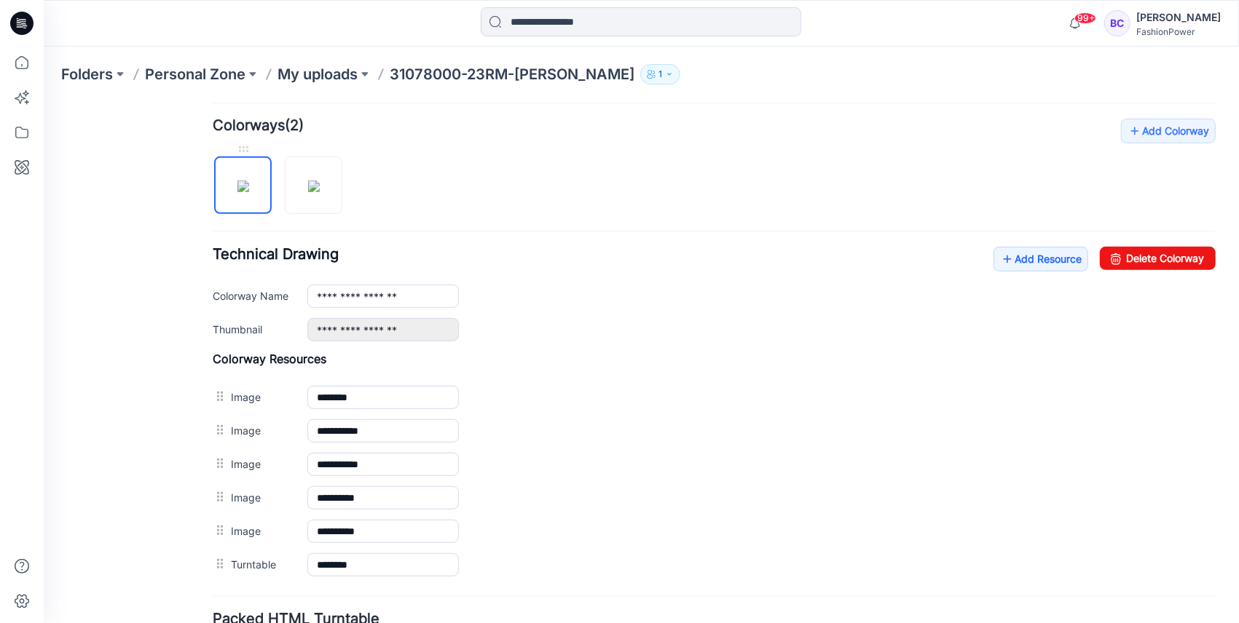
click at [272, 183] on div at bounding box center [282, 177] width 141 height 75
click at [344, 74] on p "My uploads" at bounding box center [317, 74] width 80 height 20
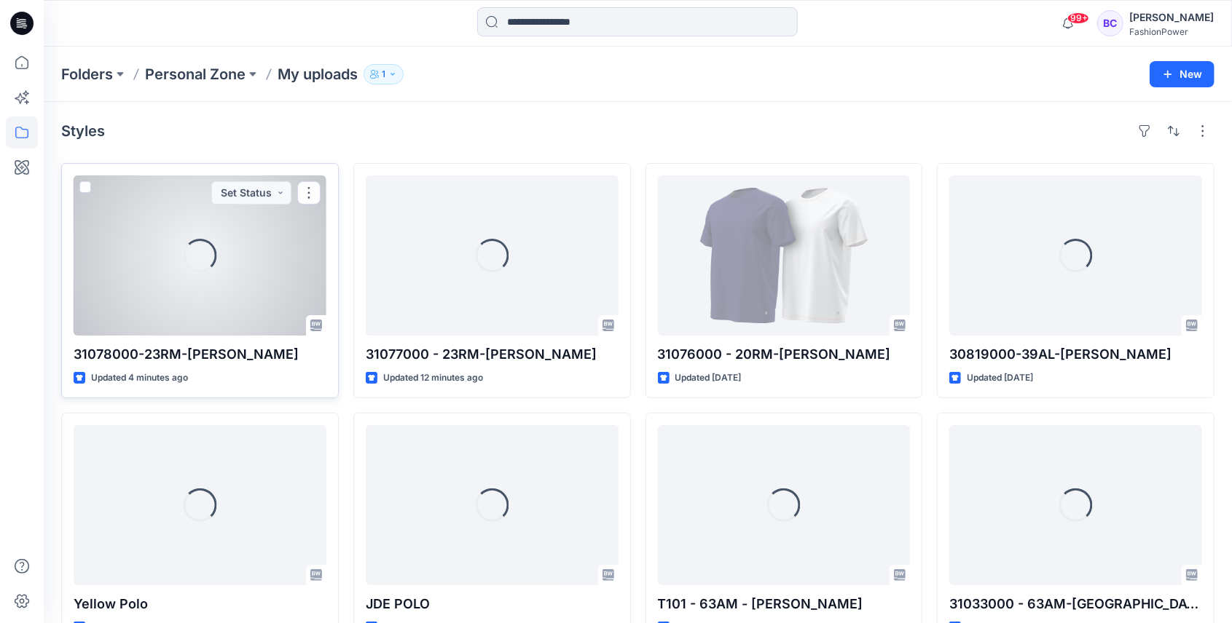
click at [229, 214] on div "Loading..." at bounding box center [200, 256] width 253 height 160
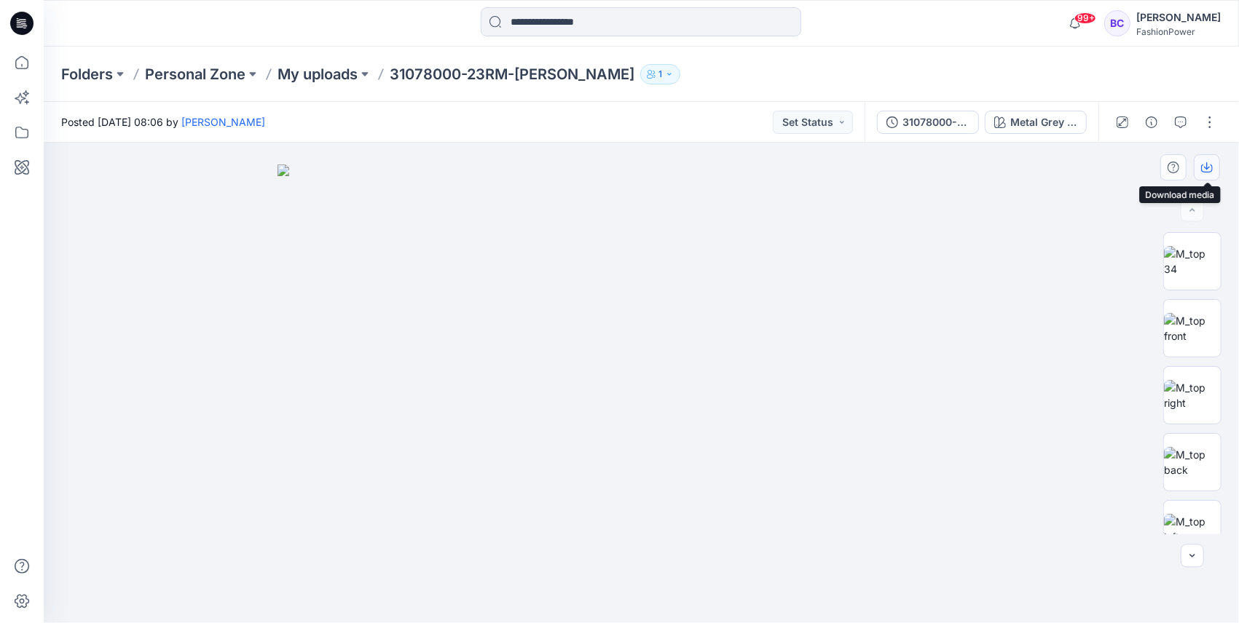
click at [1200, 165] on button "button" at bounding box center [1207, 167] width 26 height 26
